Goal: Information Seeking & Learning: Understand process/instructions

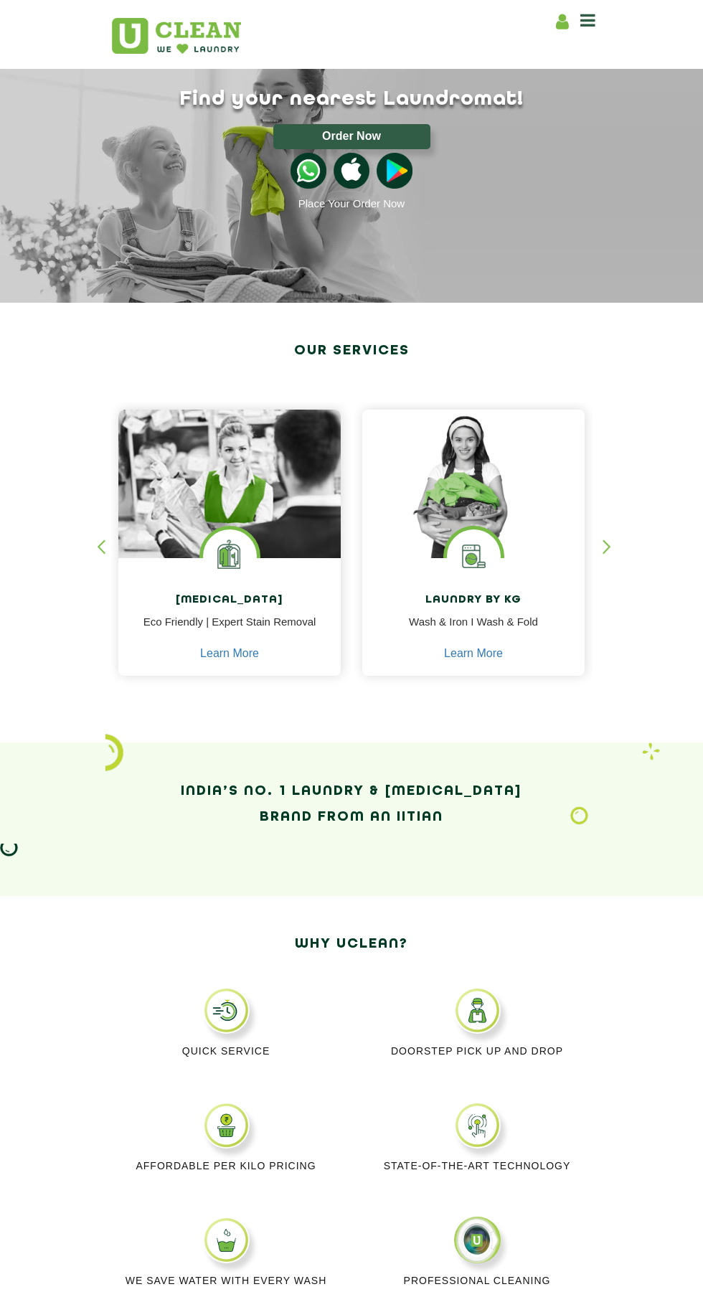
click at [203, 579] on img at bounding box center [230, 556] width 54 height 54
click at [588, 19] on icon at bounding box center [587, 19] width 15 height 17
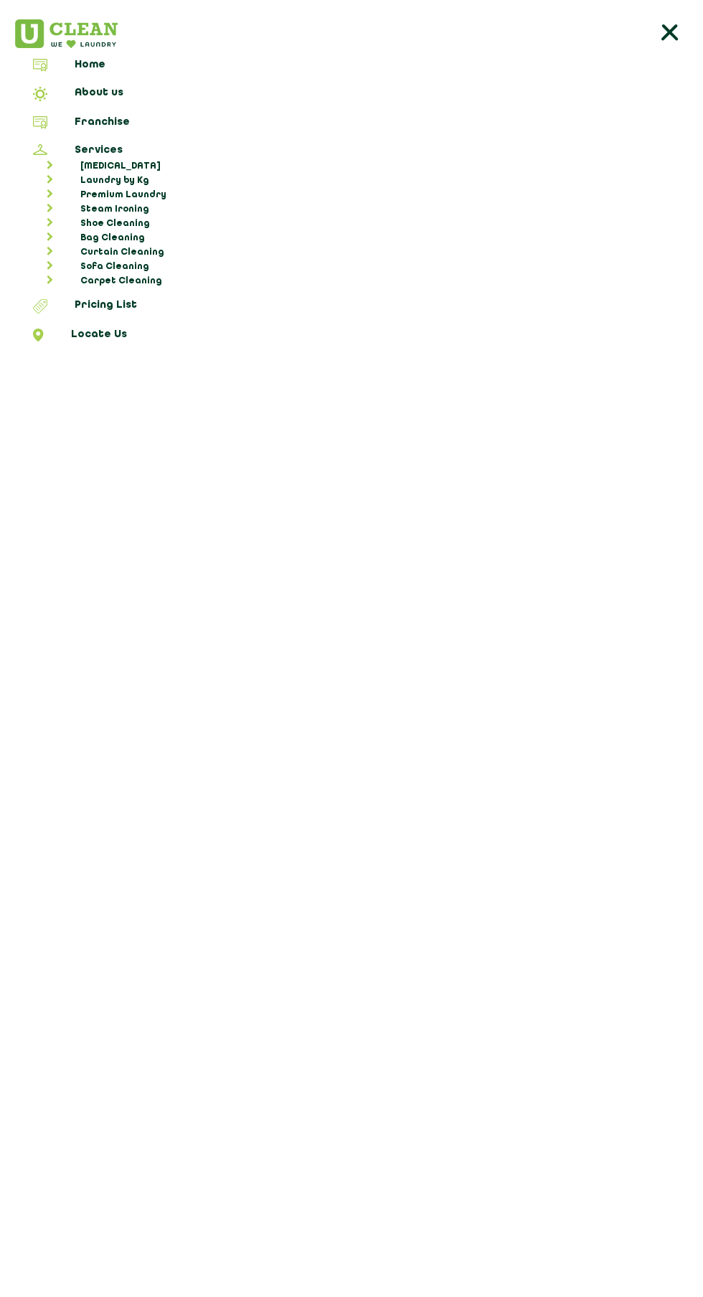
click at [83, 299] on link "Pricing List" at bounding box center [351, 308] width 693 height 19
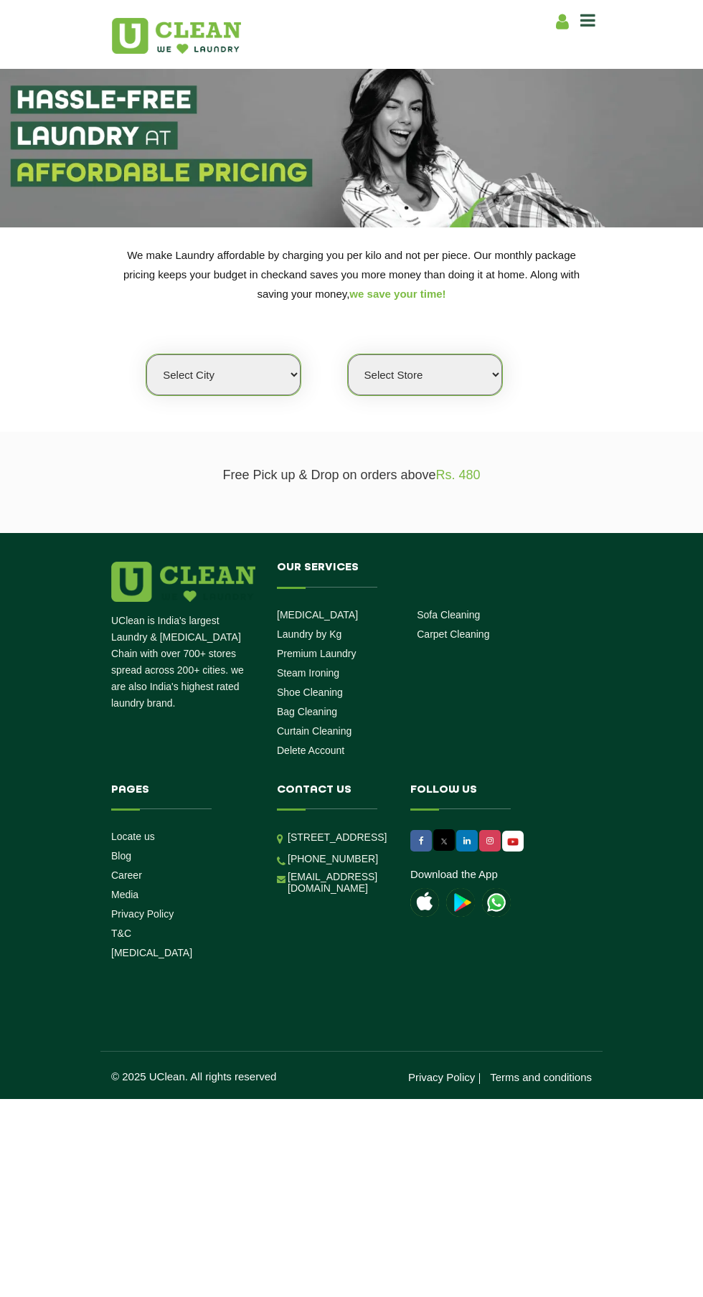
click at [187, 374] on select "Select city [GEOGRAPHIC_DATA] [GEOGRAPHIC_DATA] [GEOGRAPHIC_DATA] [GEOGRAPHIC_D…" at bounding box center [223, 374] width 154 height 41
select select "1"
click at [146, 354] on select "Select city [GEOGRAPHIC_DATA] [GEOGRAPHIC_DATA] [GEOGRAPHIC_DATA] [GEOGRAPHIC_D…" at bounding box center [223, 374] width 154 height 41
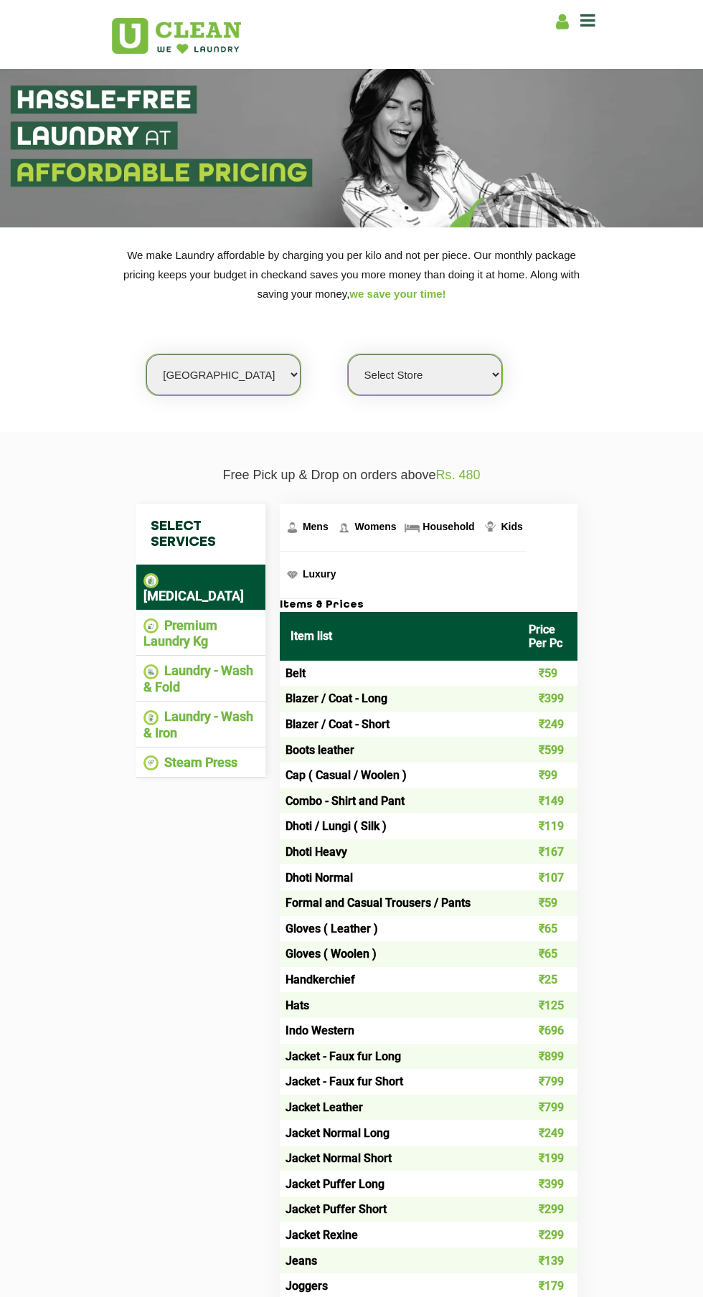
click at [398, 374] on select "Select Store [GEOGRAPHIC_DATA] [GEOGRAPHIC_DATA] 2 [GEOGRAPHIC_DATA] [PERSON_NA…" at bounding box center [425, 374] width 154 height 41
select select "169"
click at [348, 354] on select "Select Store [GEOGRAPHIC_DATA] [GEOGRAPHIC_DATA] 2 [GEOGRAPHIC_DATA] [PERSON_NA…" at bounding box center [425, 374] width 154 height 41
click at [367, 527] on span "Womens" at bounding box center [375, 526] width 42 height 11
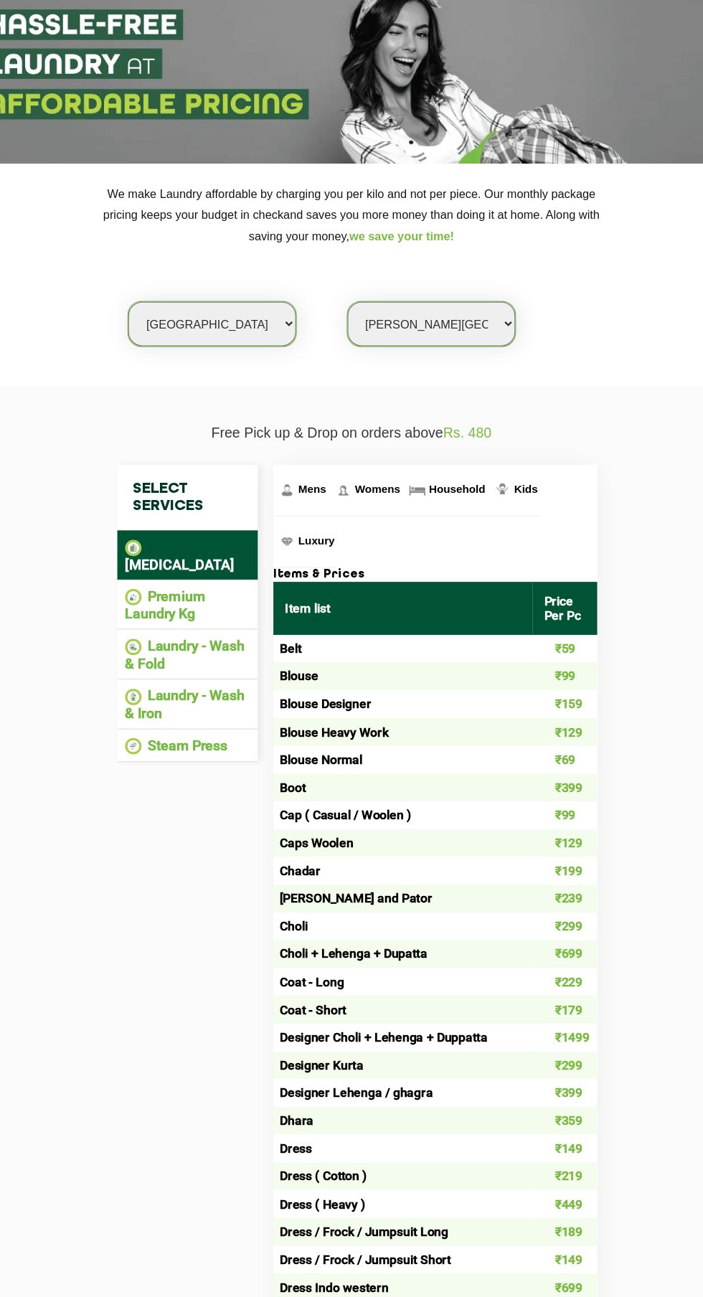
scroll to position [3, 0]
